Goal: Check status: Check status

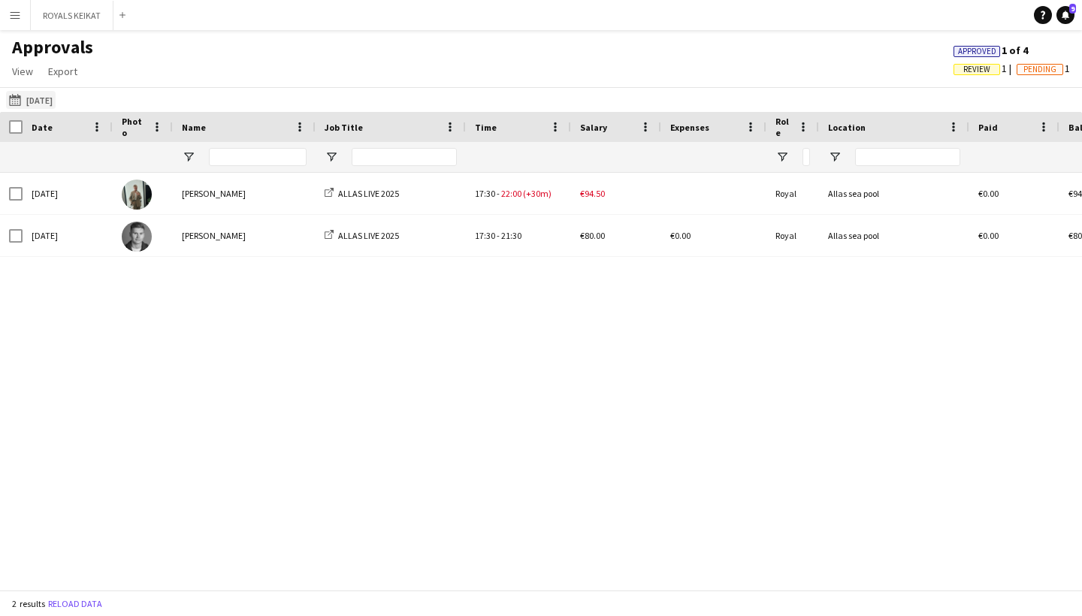
click at [53, 101] on button "[DATE] [DATE]" at bounding box center [31, 100] width 50 height 18
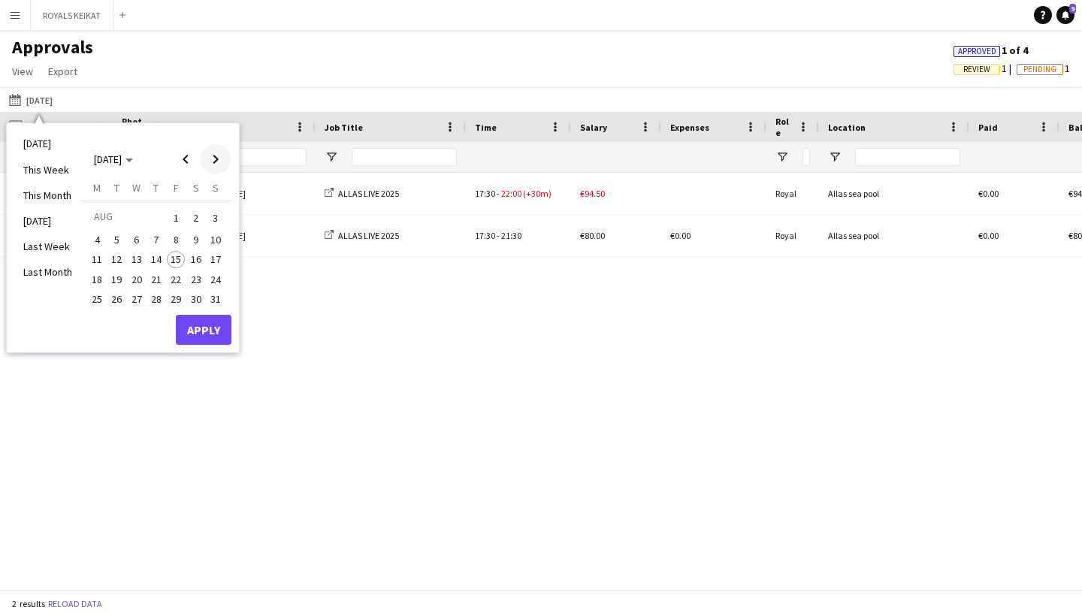
click at [214, 159] on span "Next month" at bounding box center [216, 159] width 30 height 30
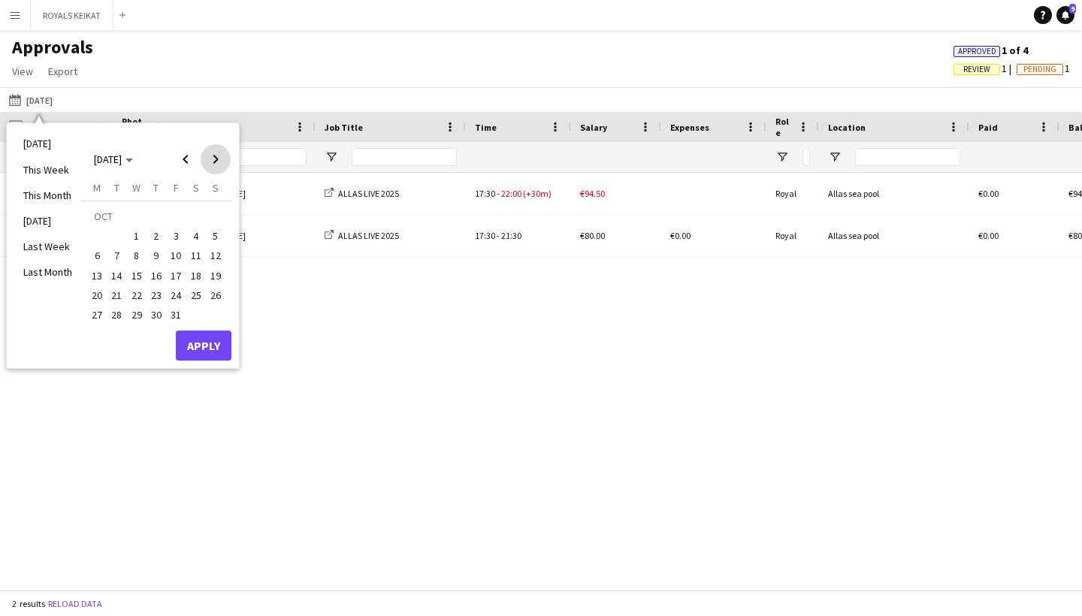
click at [214, 159] on span "Next month" at bounding box center [216, 159] width 30 height 30
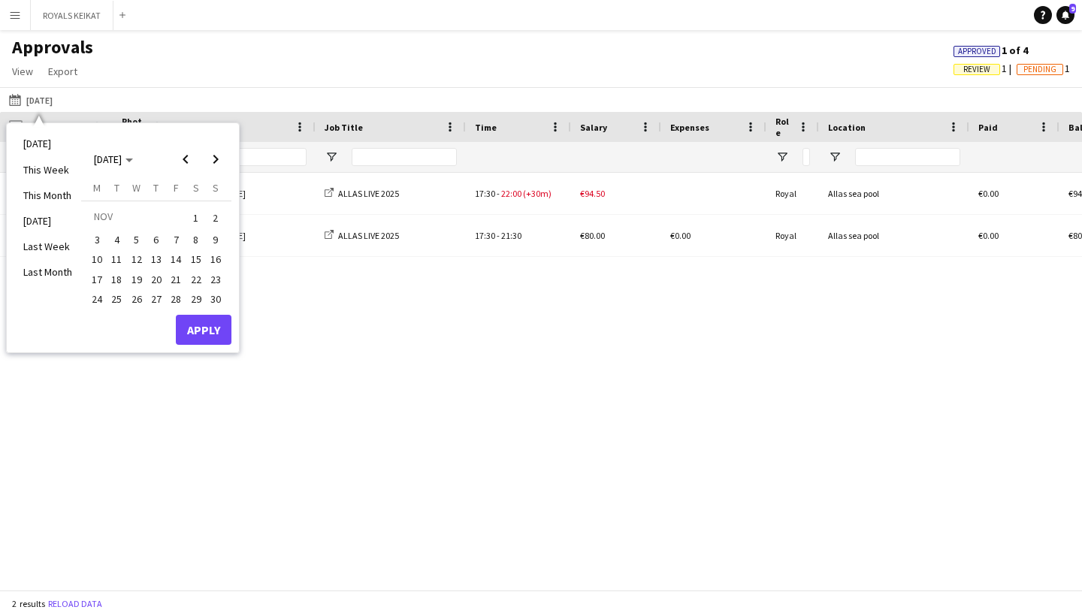
click at [153, 238] on span "6" at bounding box center [156, 240] width 18 height 18
click at [104, 23] on button "ROYALS KEIKAT Close" at bounding box center [72, 15] width 83 height 29
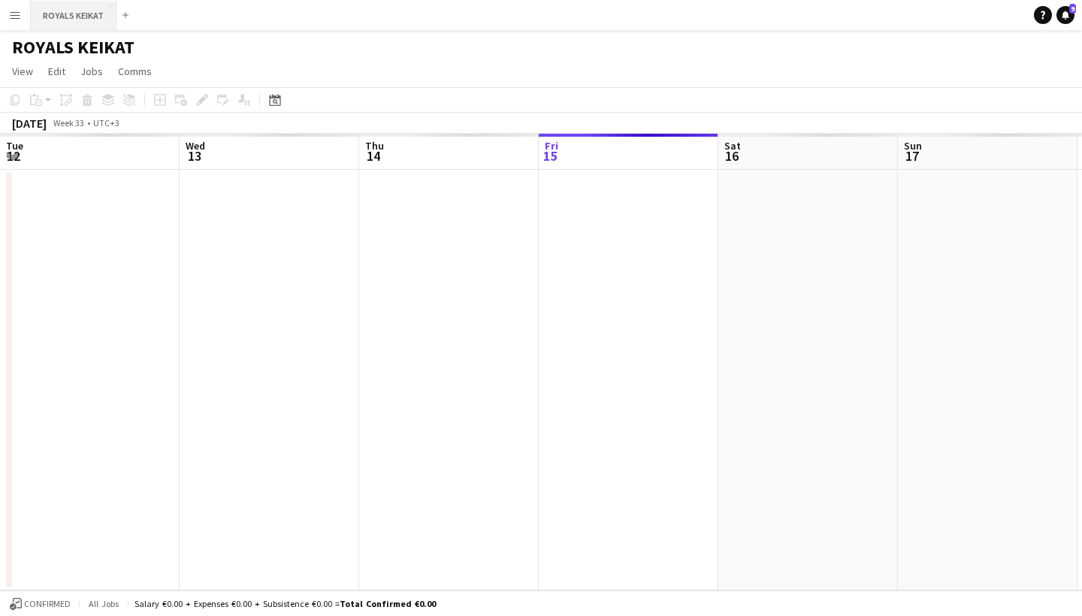
scroll to position [0, 359]
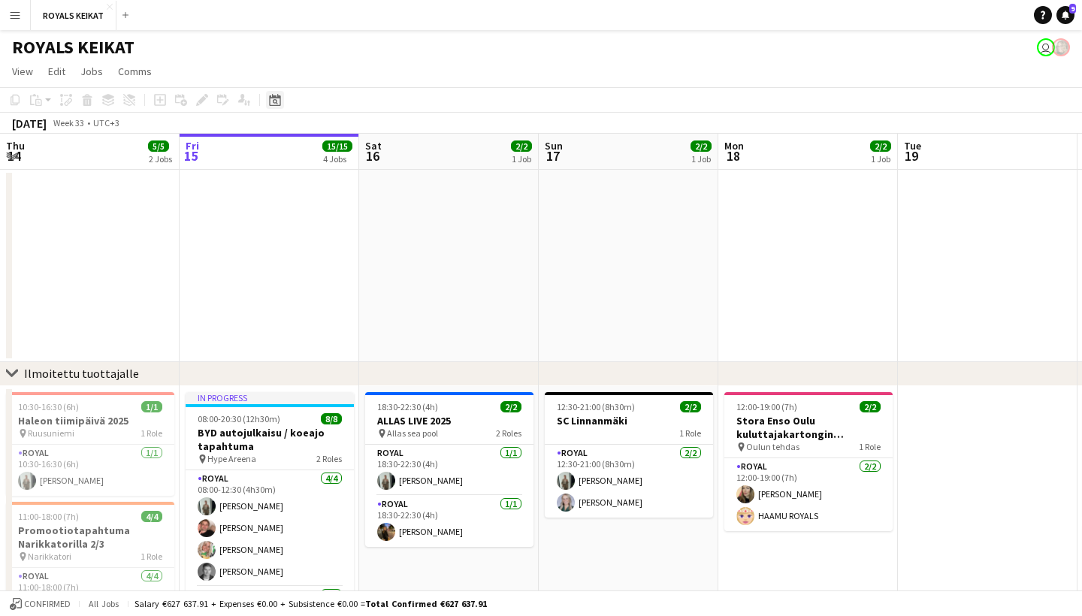
click at [277, 104] on icon at bounding box center [275, 101] width 5 height 5
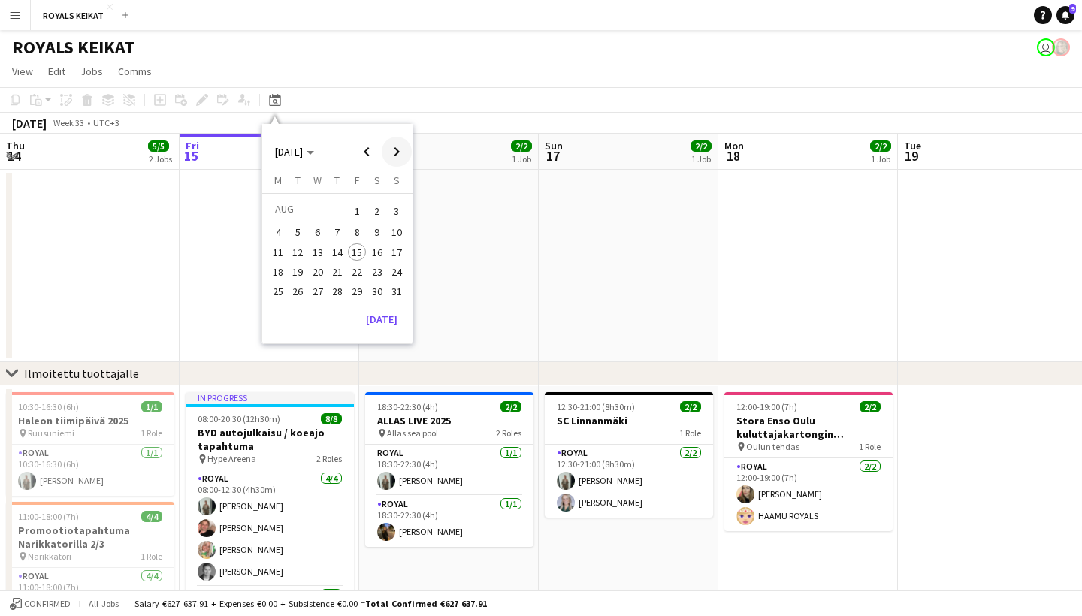
click at [396, 147] on span "Next month" at bounding box center [397, 152] width 30 height 30
click at [333, 225] on span "6" at bounding box center [337, 233] width 18 height 18
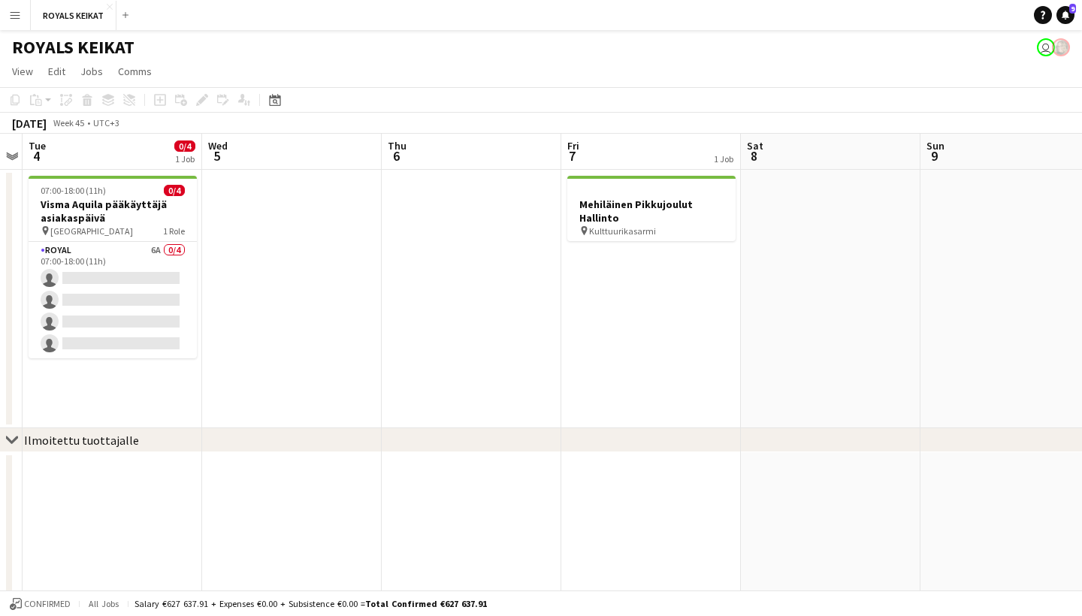
scroll to position [0, 0]
click at [22, 25] on button "Menu" at bounding box center [15, 15] width 30 height 30
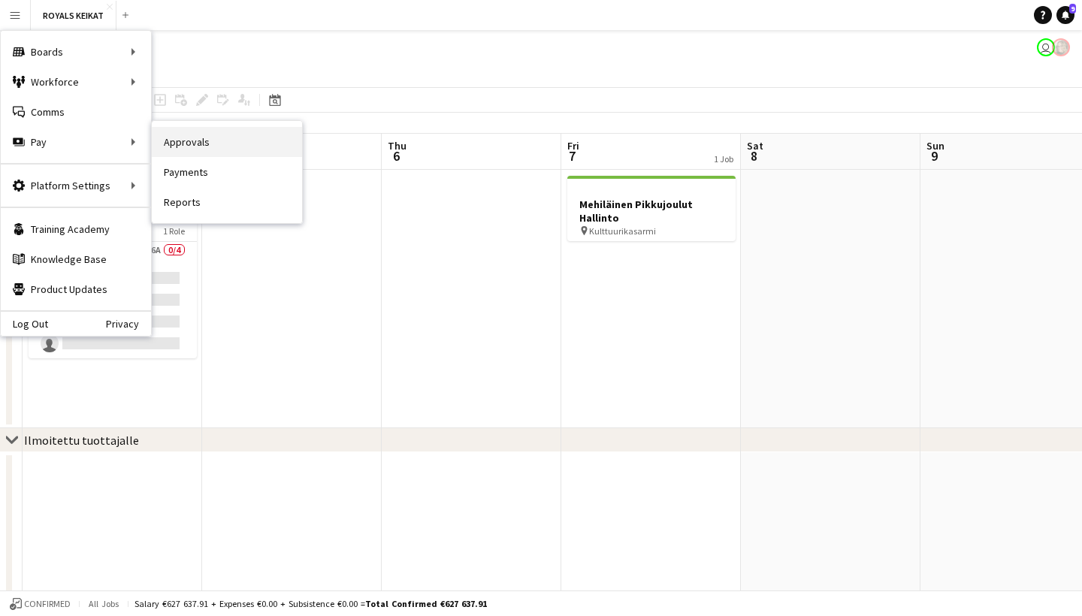
click at [187, 144] on link "Approvals" at bounding box center [227, 142] width 150 height 30
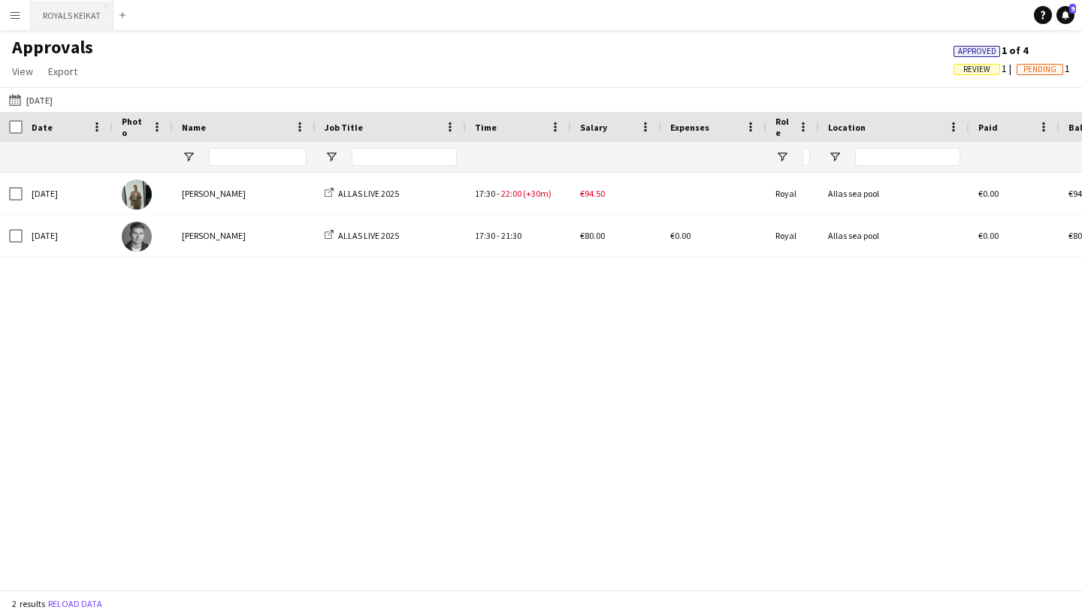
click at [81, 20] on button "ROYALS KEIKAT Close" at bounding box center [72, 15] width 83 height 29
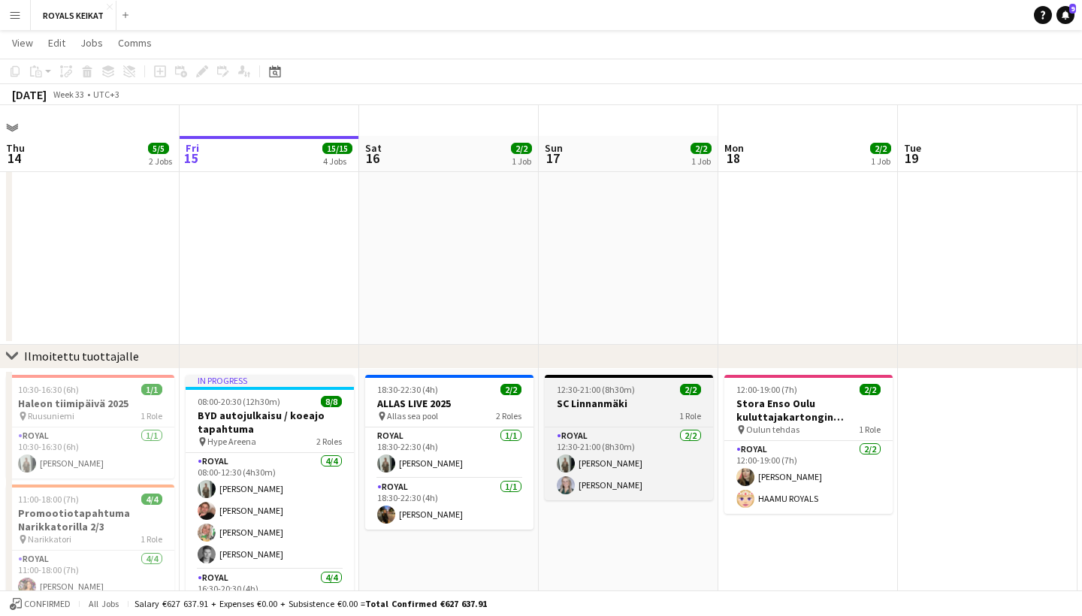
scroll to position [47, 0]
